Goal: Task Accomplishment & Management: Complete application form

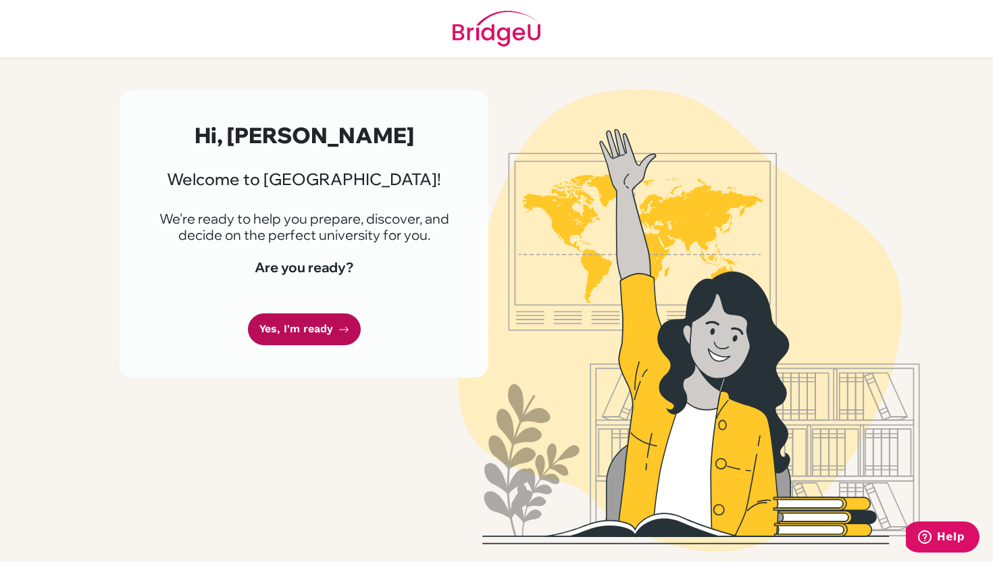
click at [316, 324] on link "Yes, I'm ready" at bounding box center [304, 330] width 113 height 32
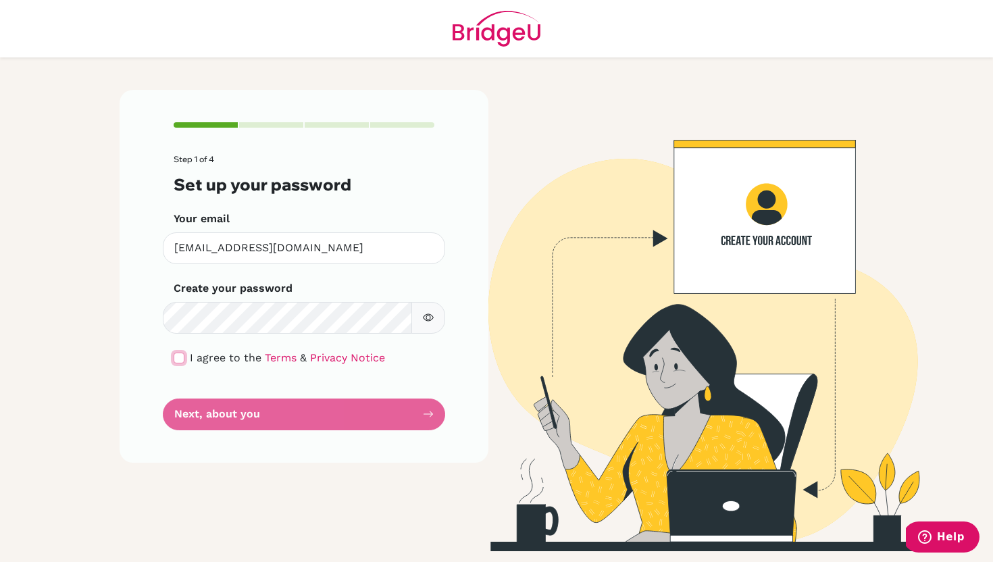
click at [180, 358] on input "checkbox" at bounding box center [179, 358] width 11 height 11
checkbox input "true"
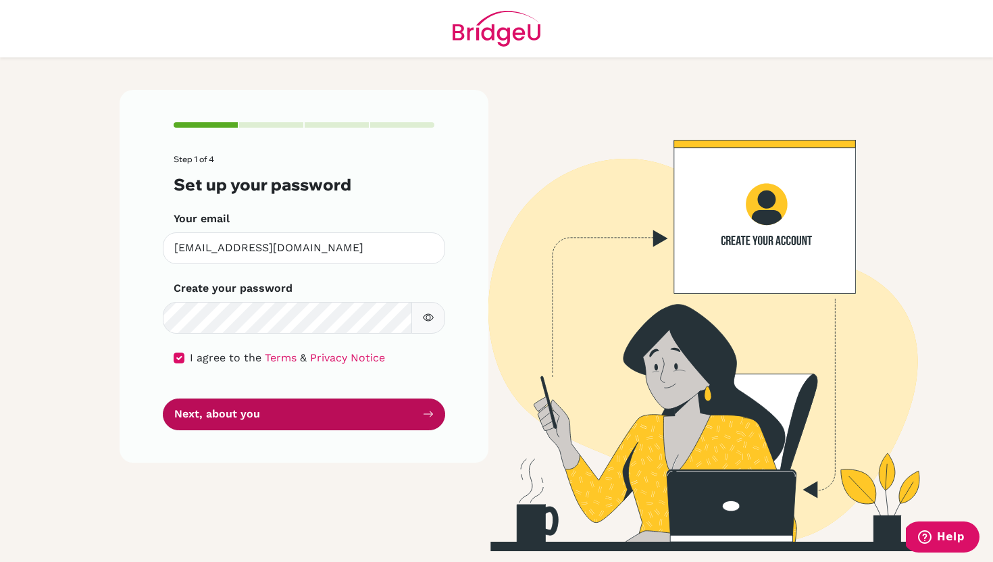
click at [244, 405] on button "Next, about you" at bounding box center [304, 415] width 282 height 32
